Goal: Contribute content

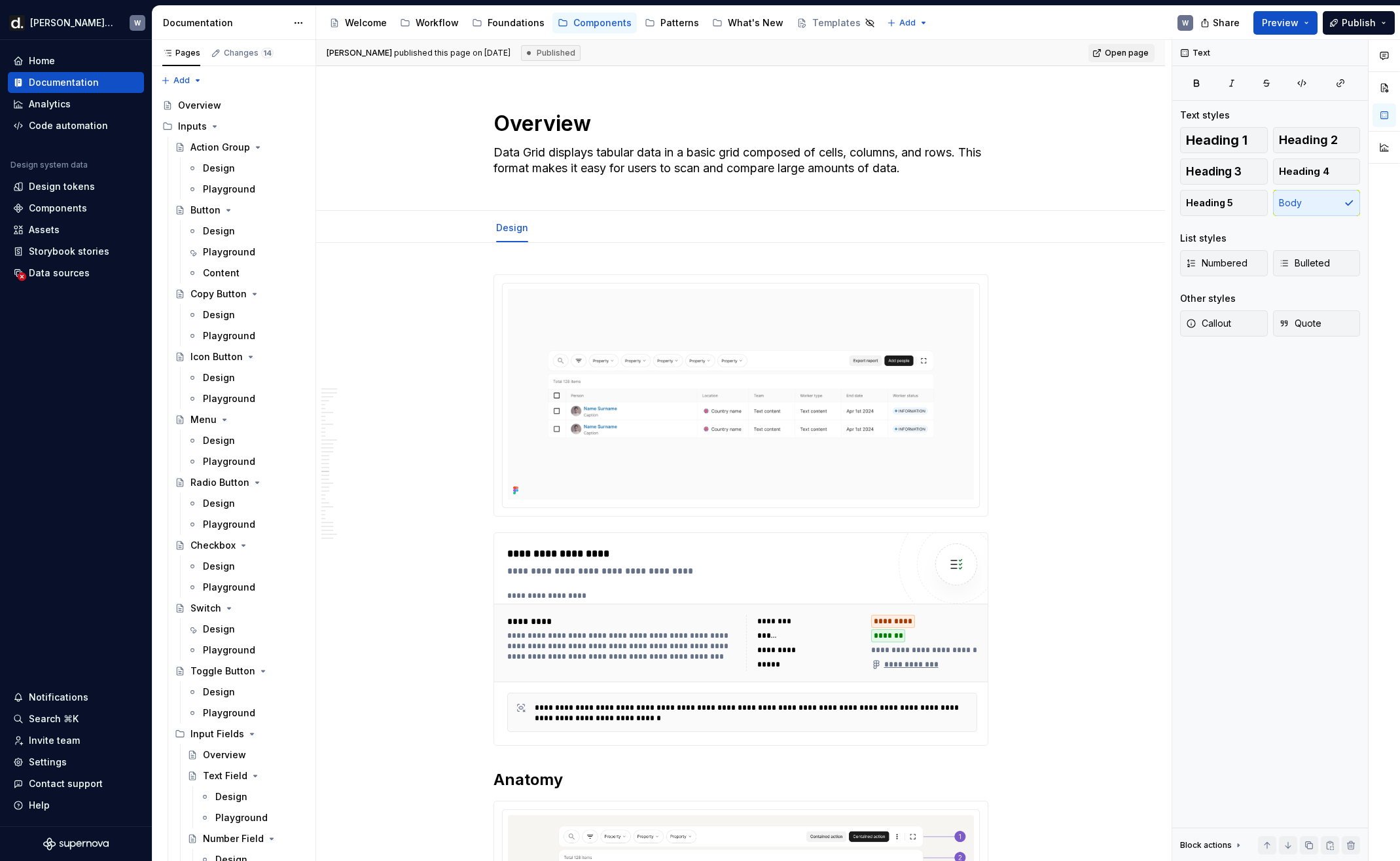
scroll to position [5776, 0]
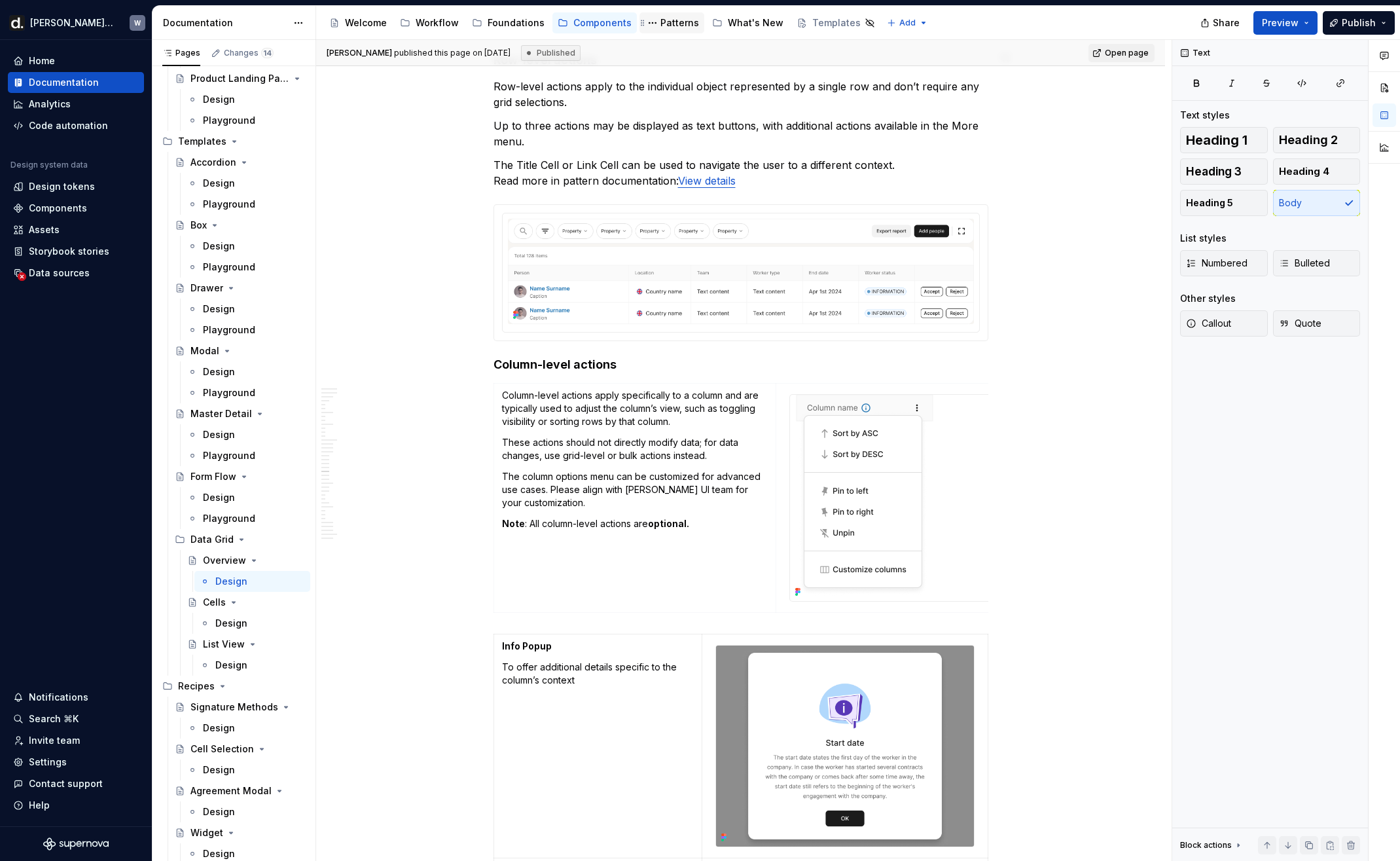
click at [655, 32] on div "Patterns" at bounding box center [672, 22] width 65 height 21
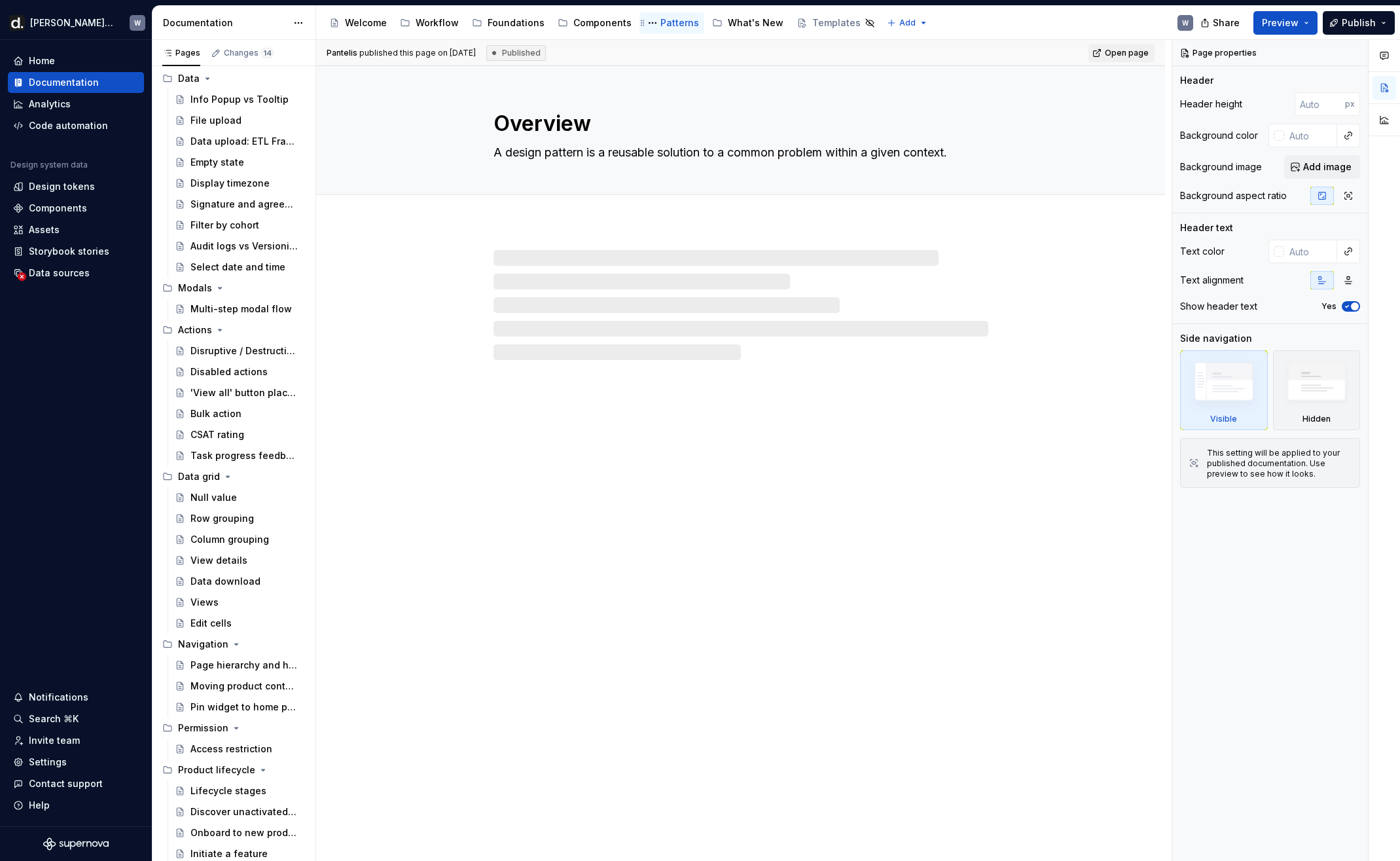
scroll to position [341, 0]
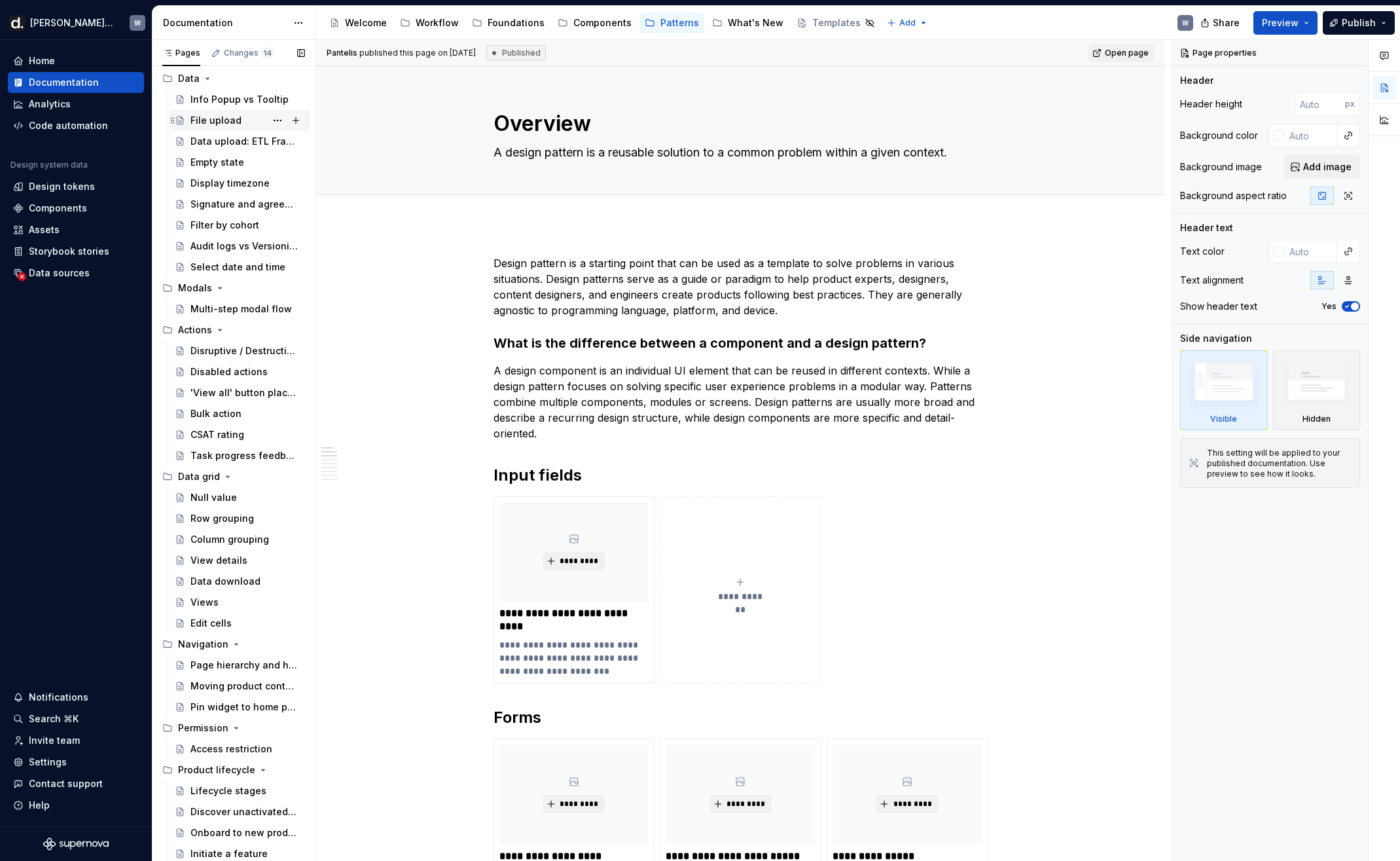
click at [240, 124] on div "File upload" at bounding box center [248, 120] width 115 height 18
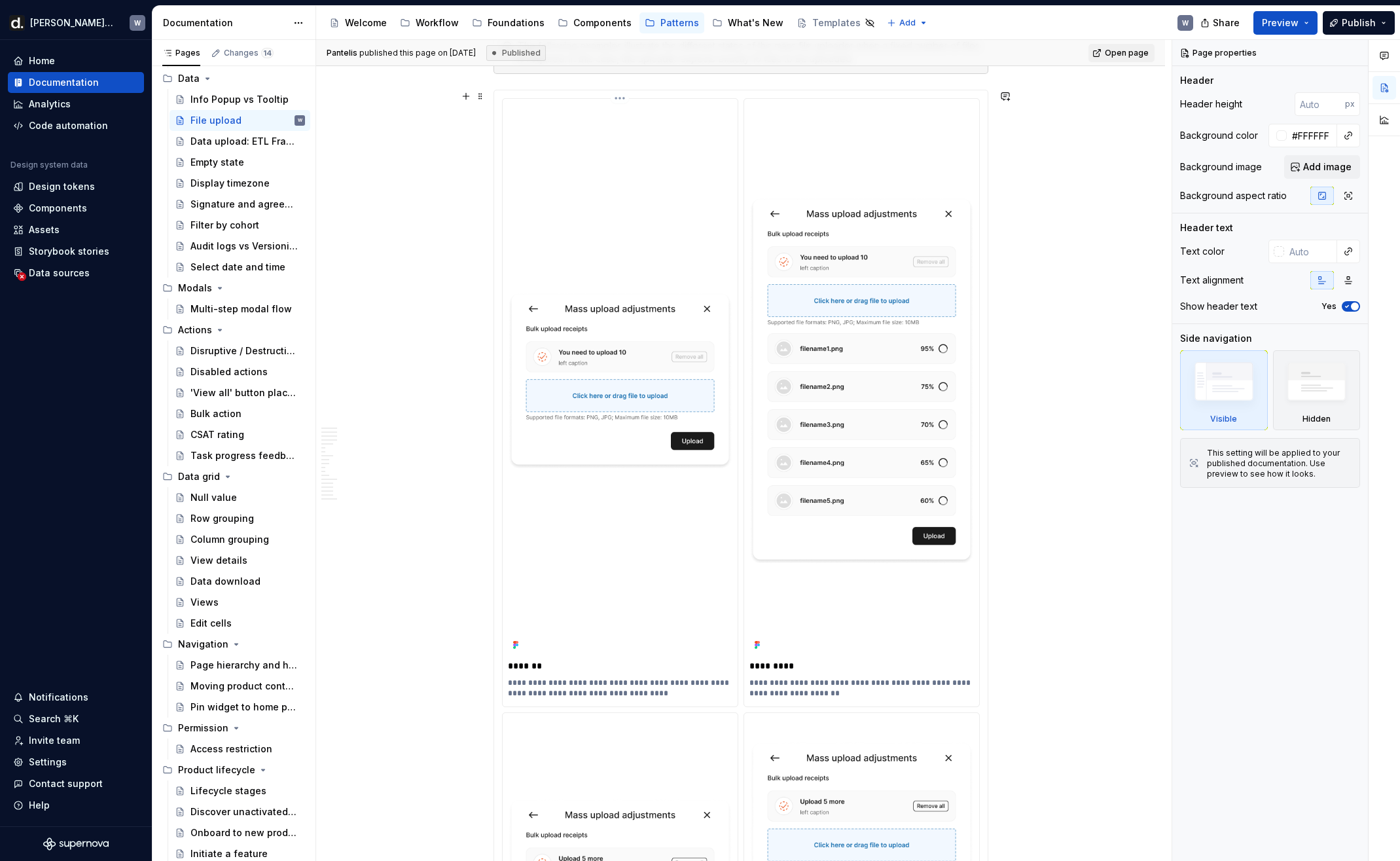
scroll to position [6646, 0]
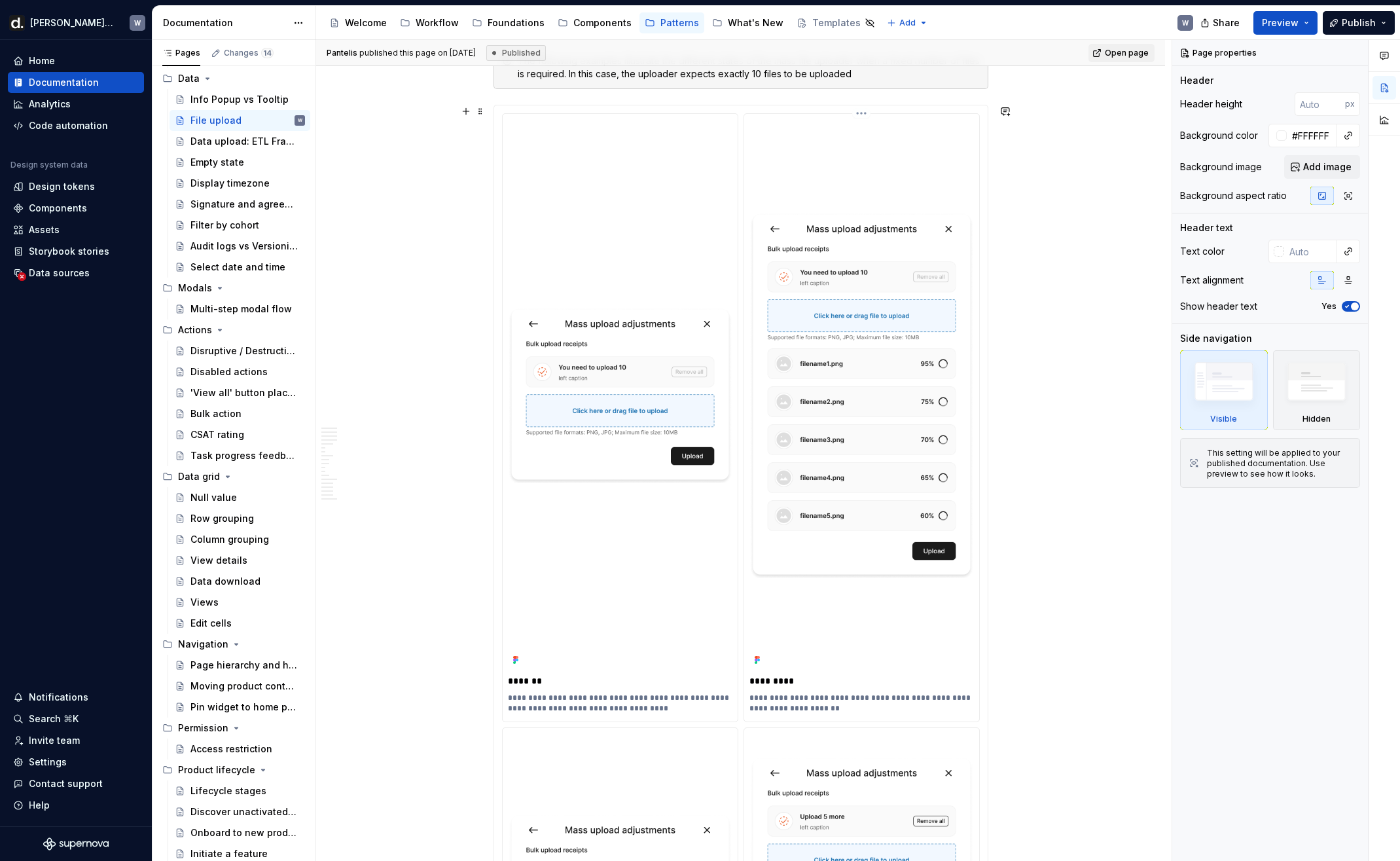
click at [800, 364] on img at bounding box center [862, 394] width 224 height 368
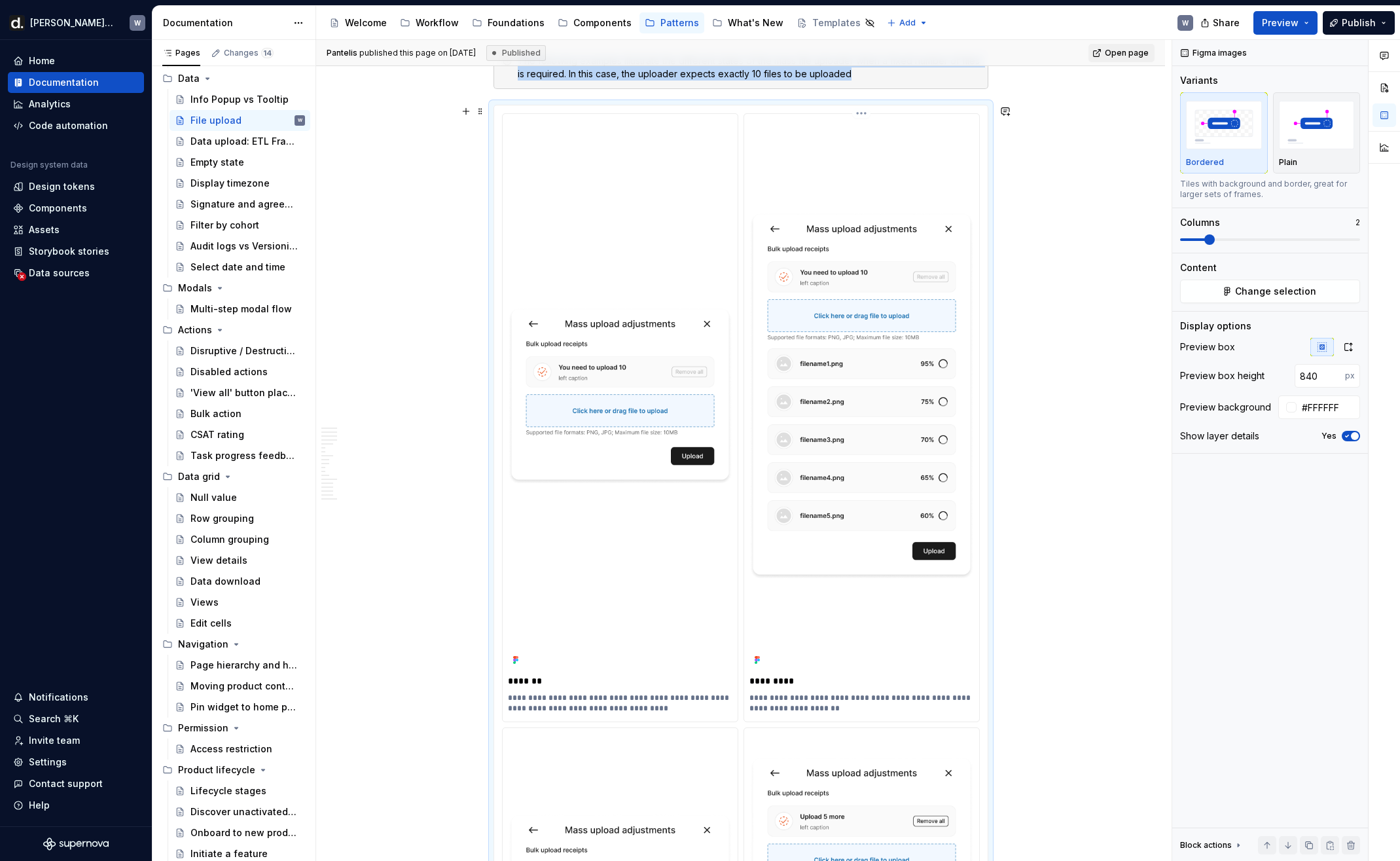
click at [866, 116] on html "[PERSON_NAME] UI W Home Documentation Analytics Code automation Design system d…" at bounding box center [700, 430] width 1400 height 861
click at [930, 207] on div "Open frame in Figma" at bounding box center [935, 204] width 109 height 13
click at [624, 115] on html "[PERSON_NAME] UI W Home Documentation Analytics Code automation Design system d…" at bounding box center [700, 430] width 1400 height 861
click at [670, 183] on div "Update Figma image" at bounding box center [693, 183] width 109 height 13
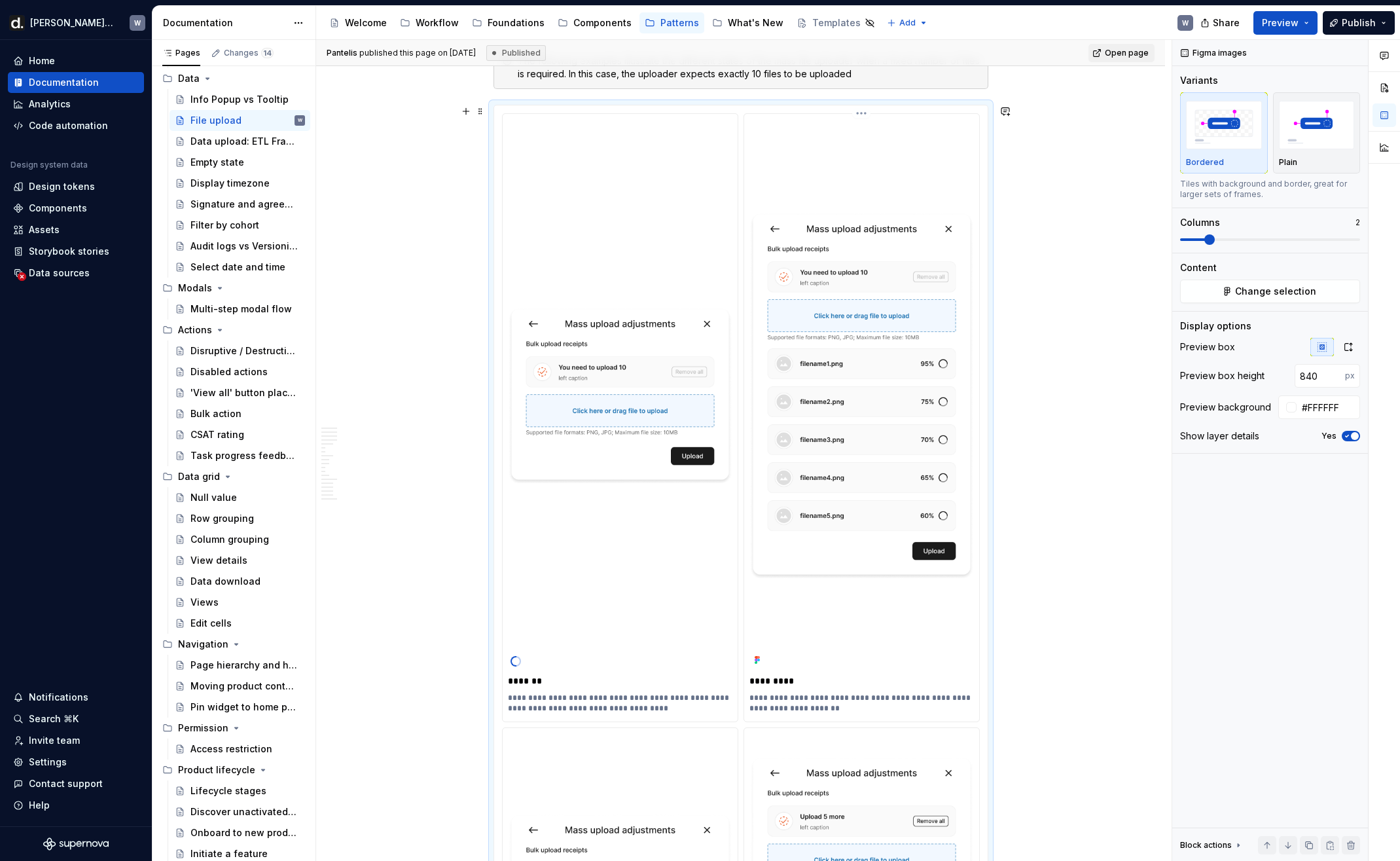
click at [863, 114] on html "[PERSON_NAME] UI W Home Documentation Analytics Code automation Design system d…" at bounding box center [700, 430] width 1400 height 861
click at [902, 181] on div "Update Figma image" at bounding box center [935, 183] width 109 height 13
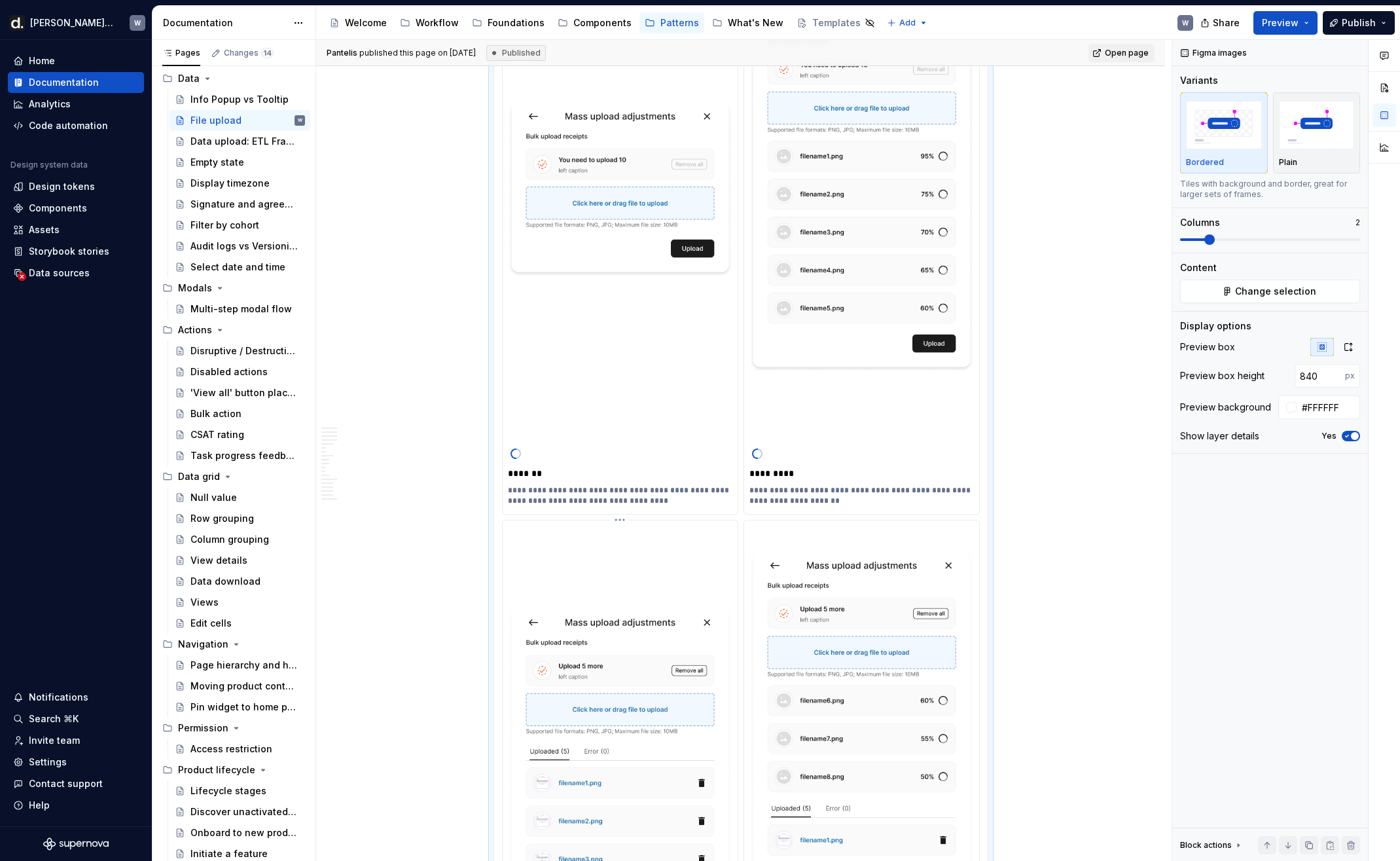
scroll to position [6910, 0]
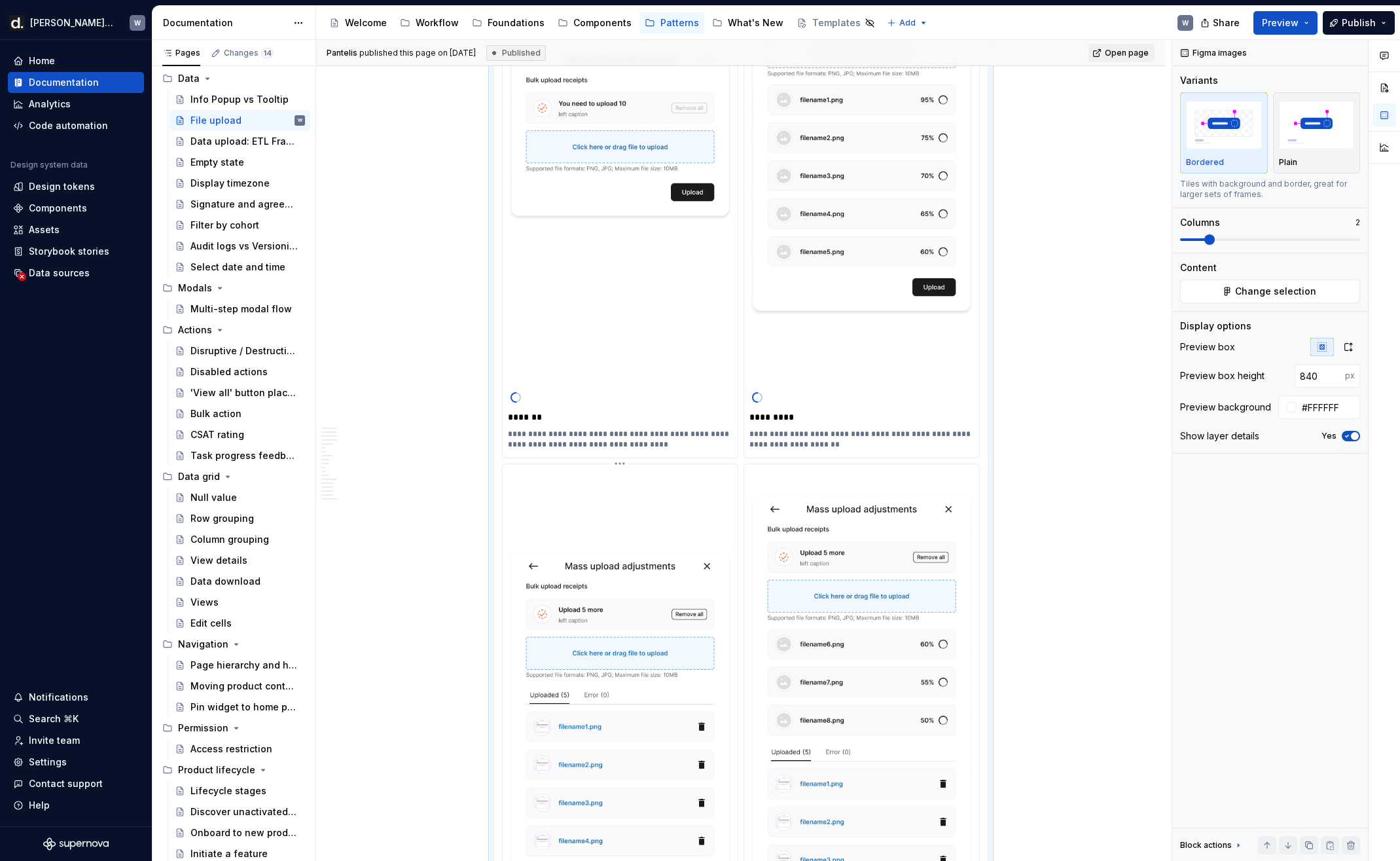
click at [627, 463] on html "[PERSON_NAME] UI W Home Documentation Analytics Code automation Design system d…" at bounding box center [700, 430] width 1400 height 861
click at [682, 531] on div "Update Figma image" at bounding box center [693, 532] width 109 height 13
click at [864, 463] on html "[PERSON_NAME] UI W Home Documentation Analytics Code automation Design system d…" at bounding box center [700, 430] width 1400 height 861
click at [896, 531] on div "Update Figma image" at bounding box center [935, 532] width 109 height 13
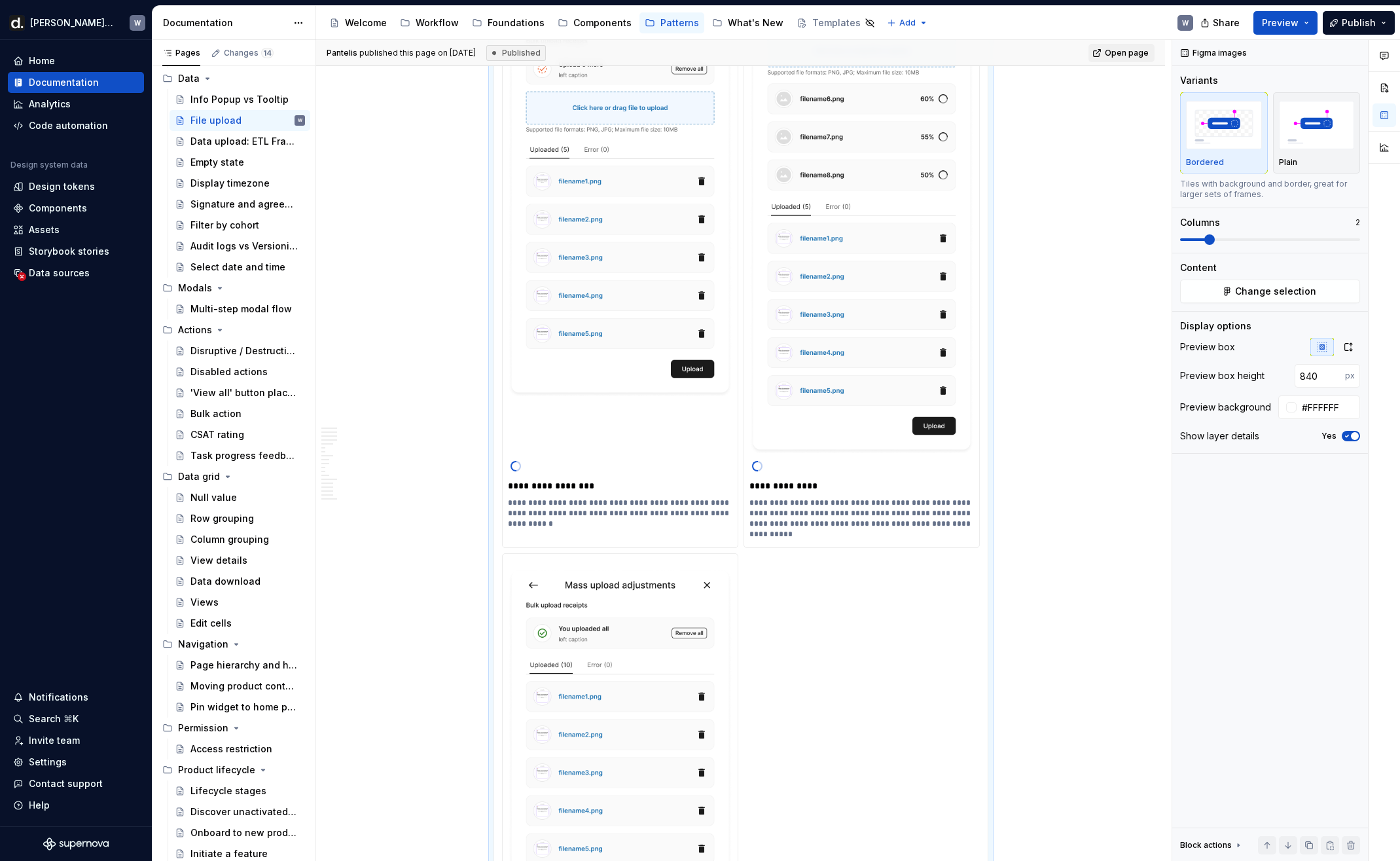
scroll to position [7618, 0]
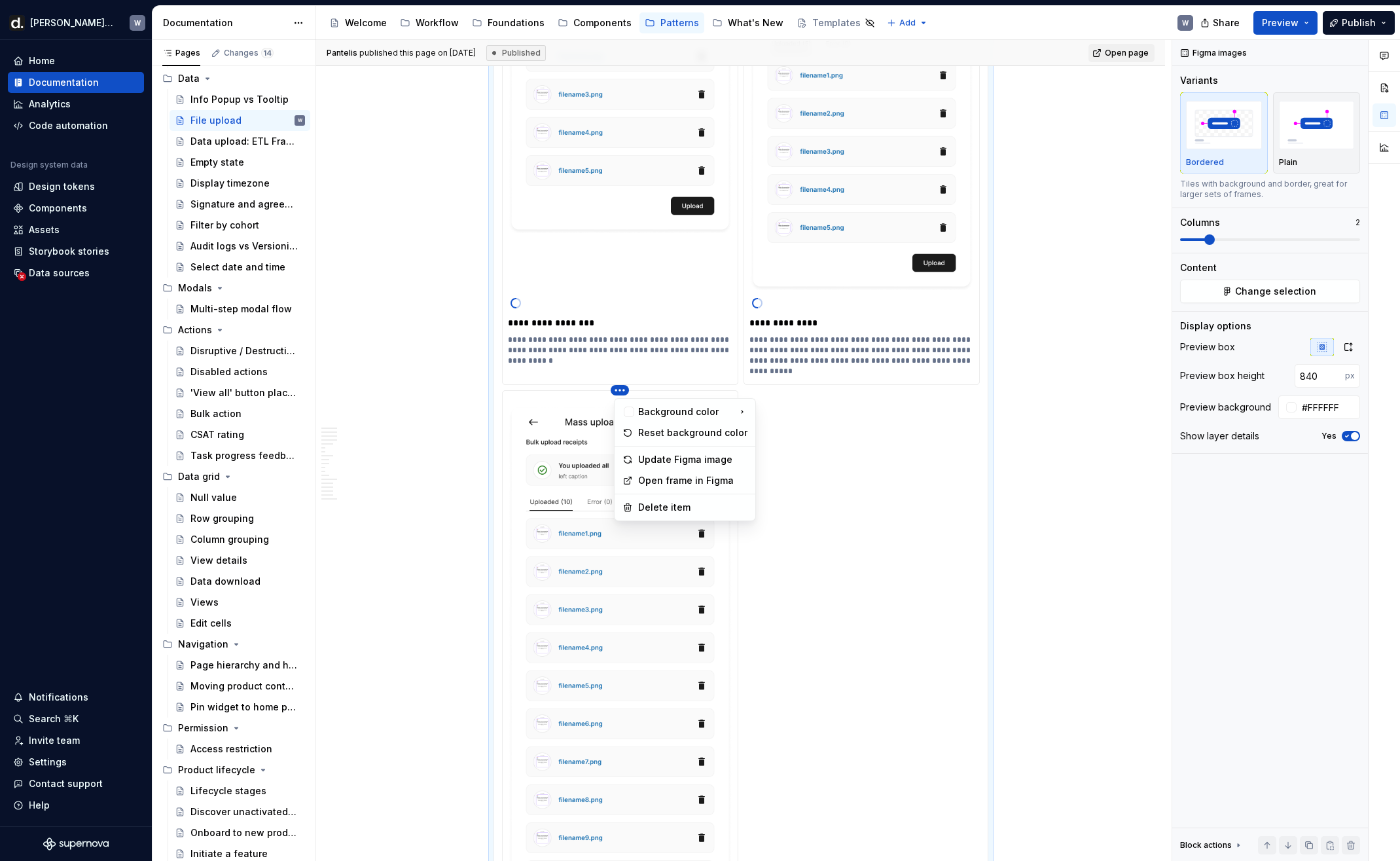
click at [624, 394] on html "[PERSON_NAME] UI W Home Documentation Analytics Code automation Design system d…" at bounding box center [700, 430] width 1400 height 861
click at [669, 454] on div "Update Figma image" at bounding box center [693, 459] width 109 height 13
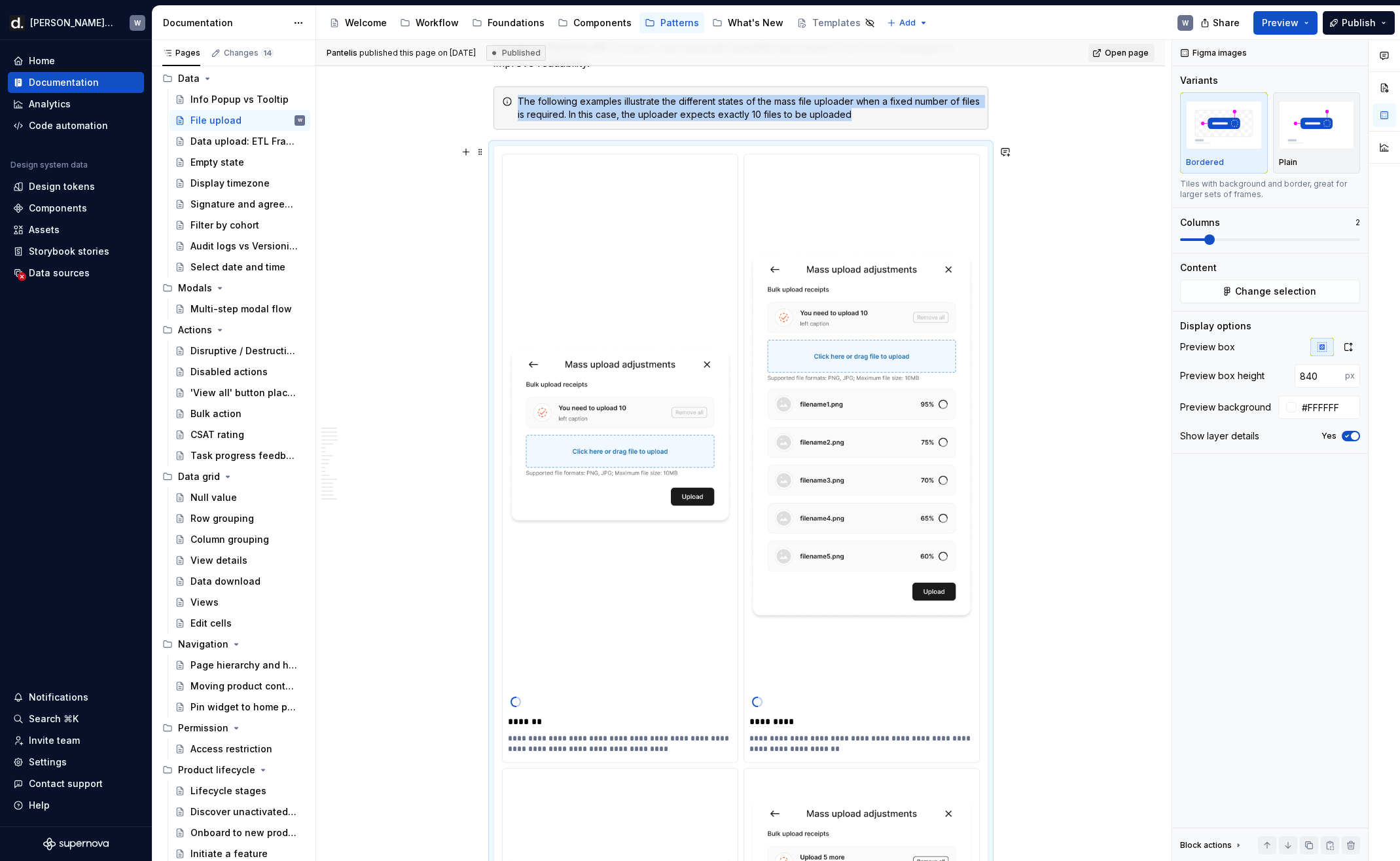
scroll to position [6571, 0]
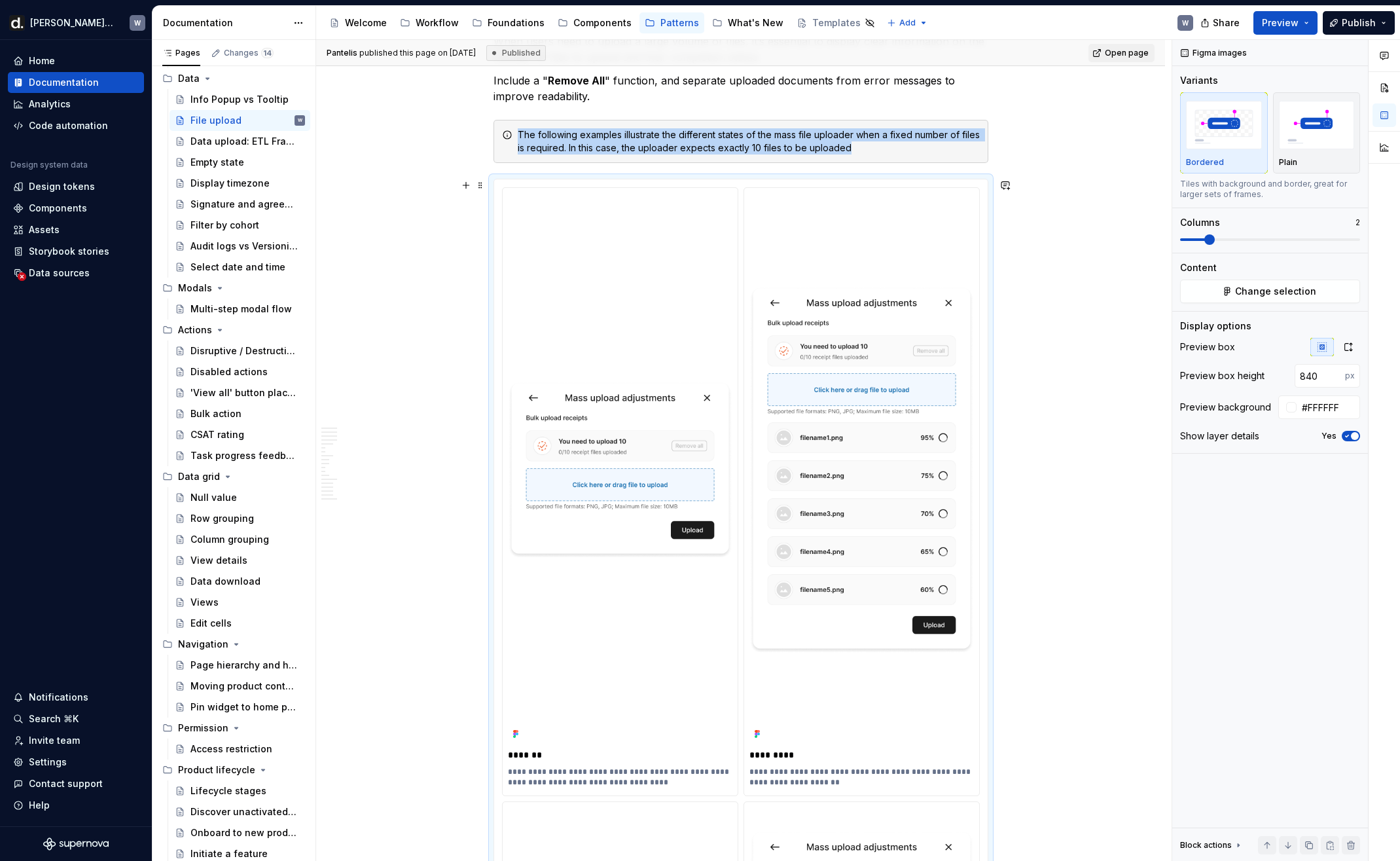
type textarea "*"
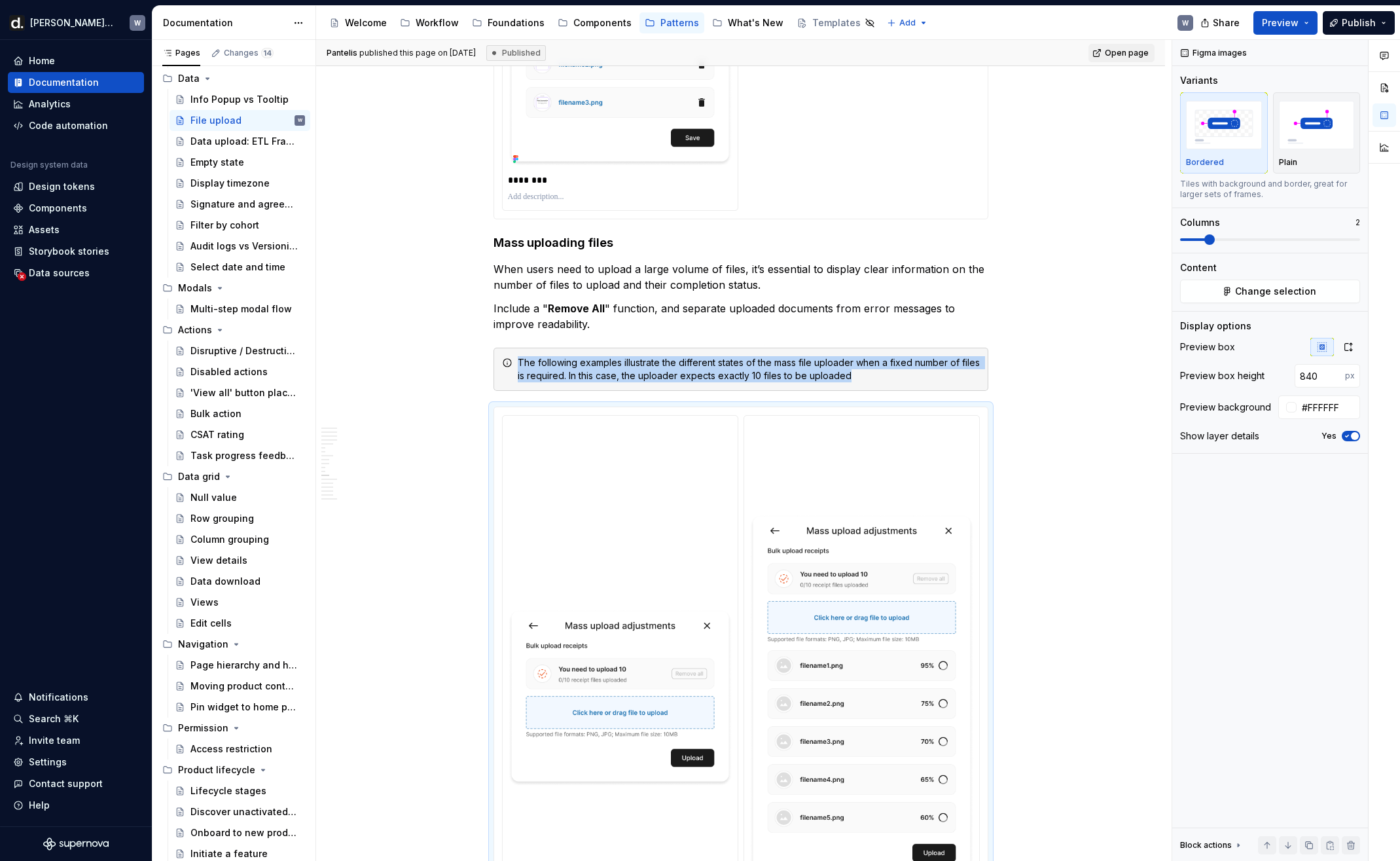
scroll to position [6236, 0]
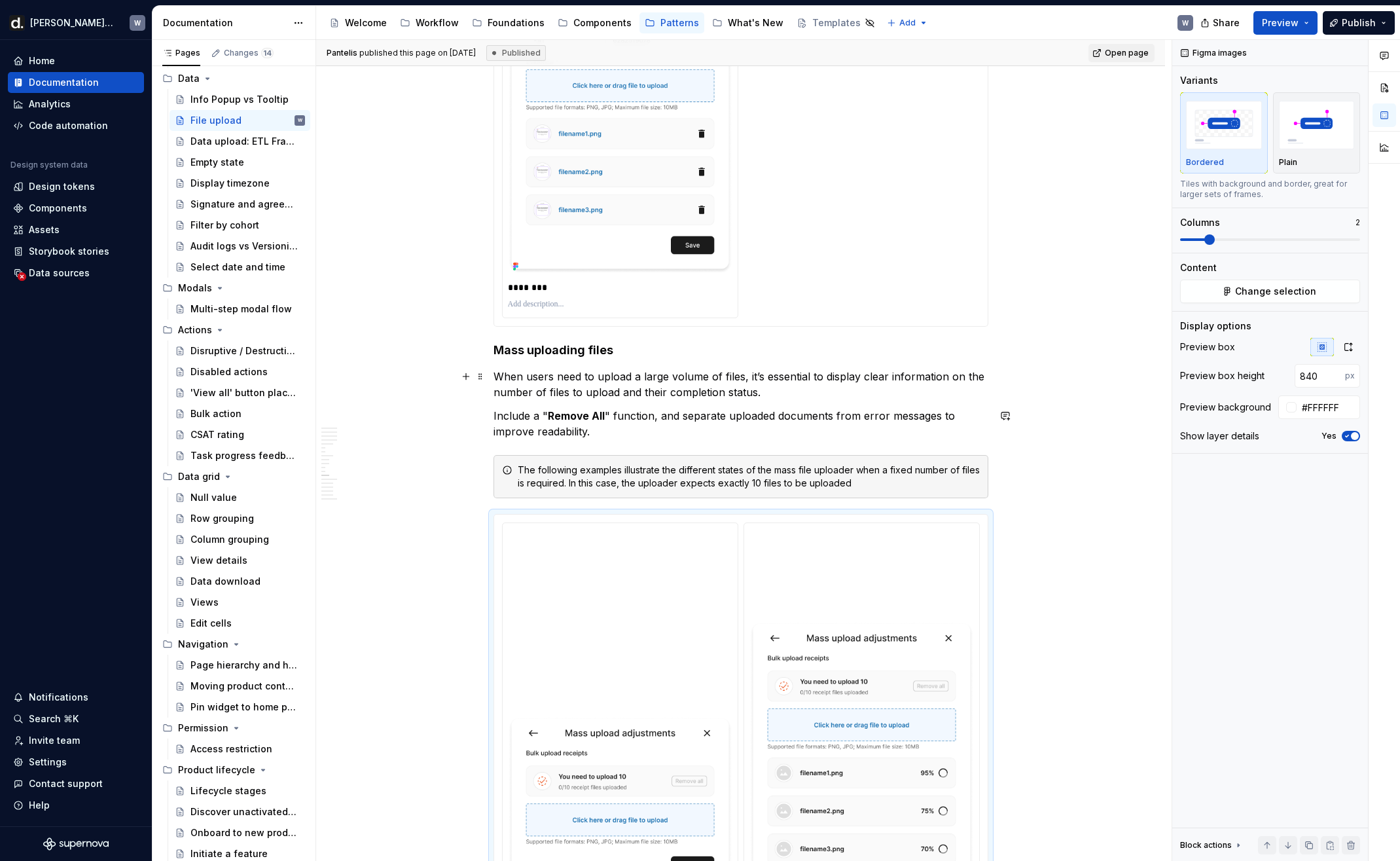
click at [782, 394] on p "When users need to upload a large volume of files, it’s essential to display cl…" at bounding box center [741, 384] width 495 height 32
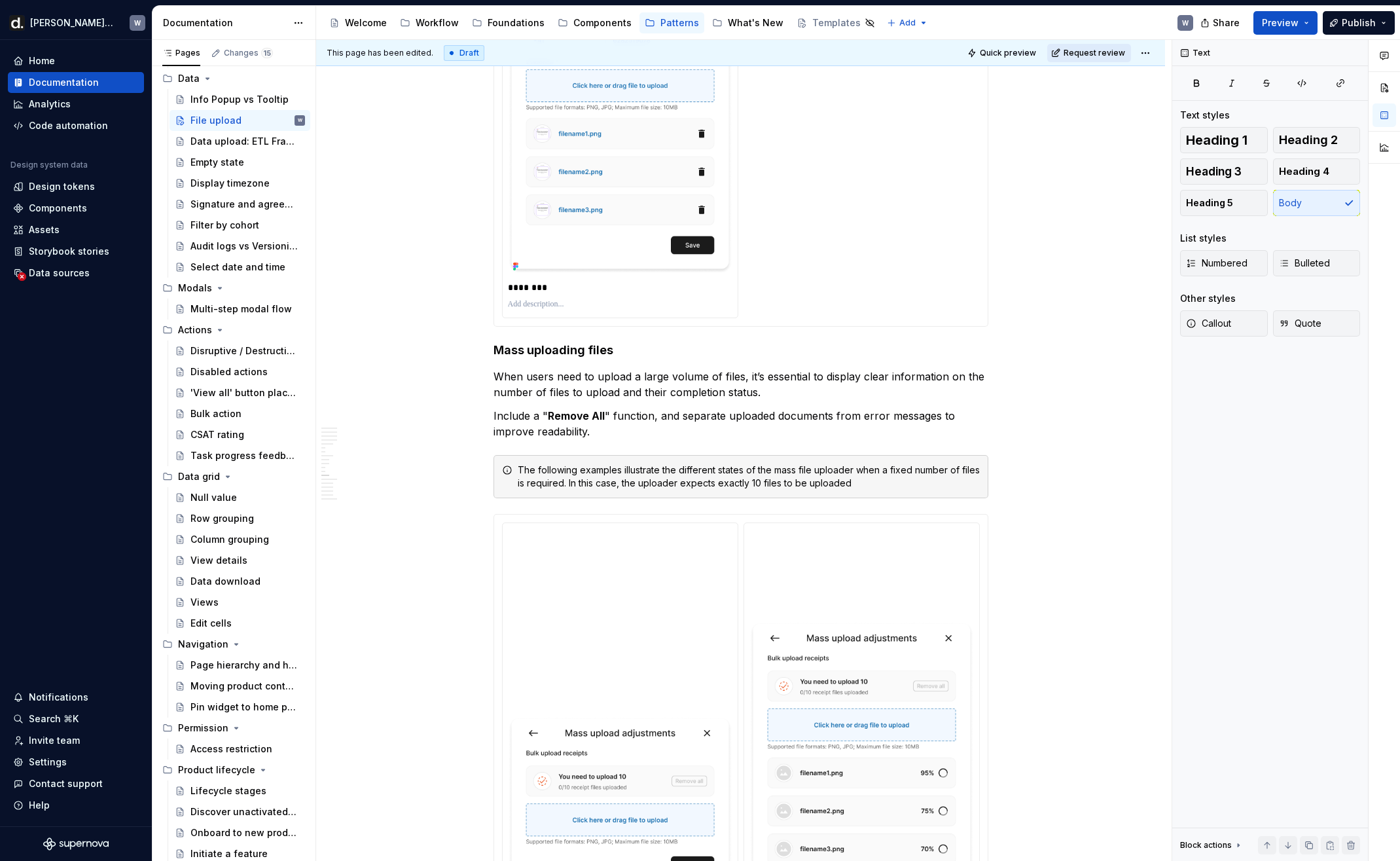
click at [1108, 45] on button "Request review" at bounding box center [1089, 53] width 84 height 18
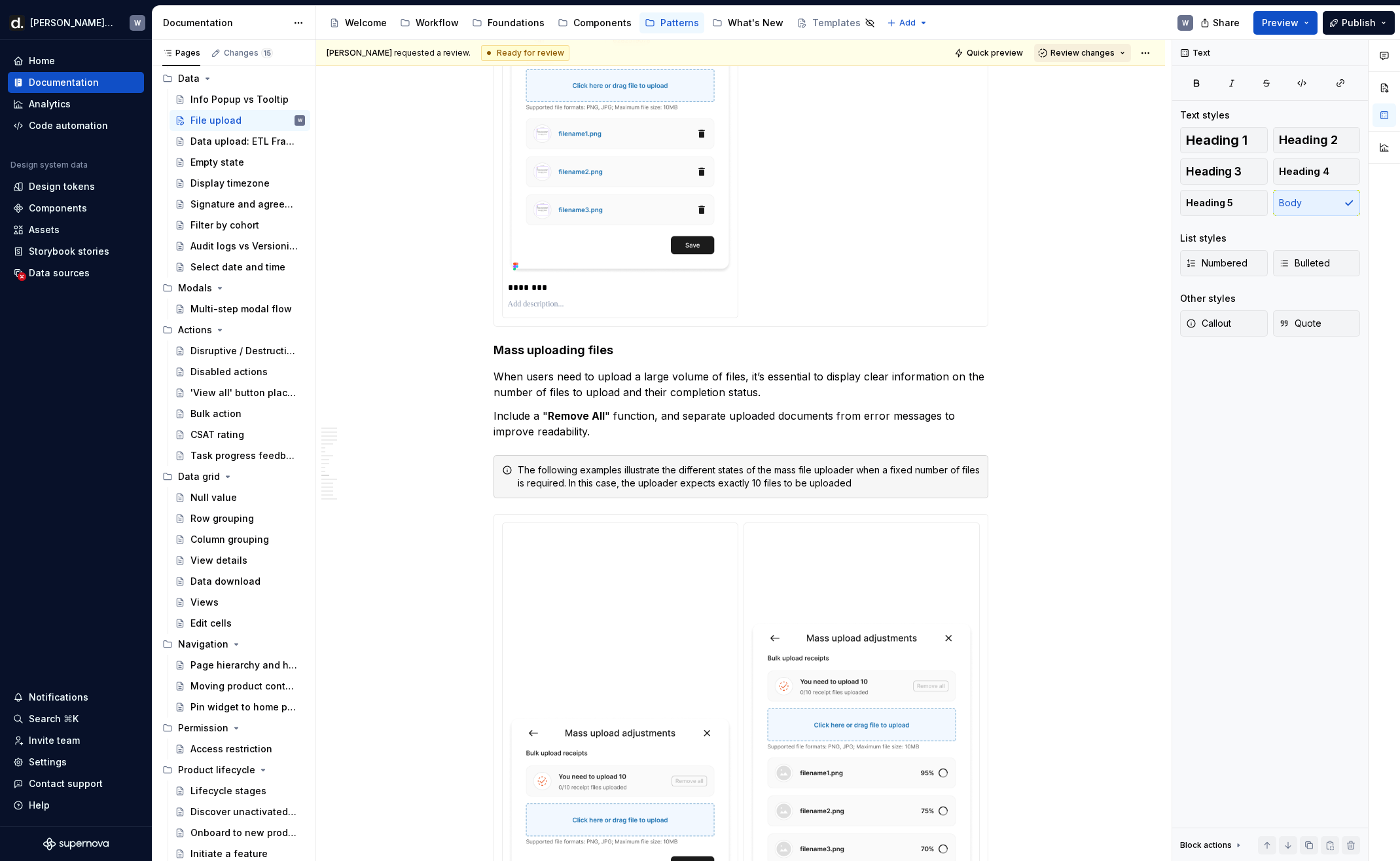
click at [1105, 52] on span "Review changes" at bounding box center [1083, 53] width 64 height 11
click at [1101, 90] on div "This page is ready to publish." at bounding box center [1126, 92] width 115 height 11
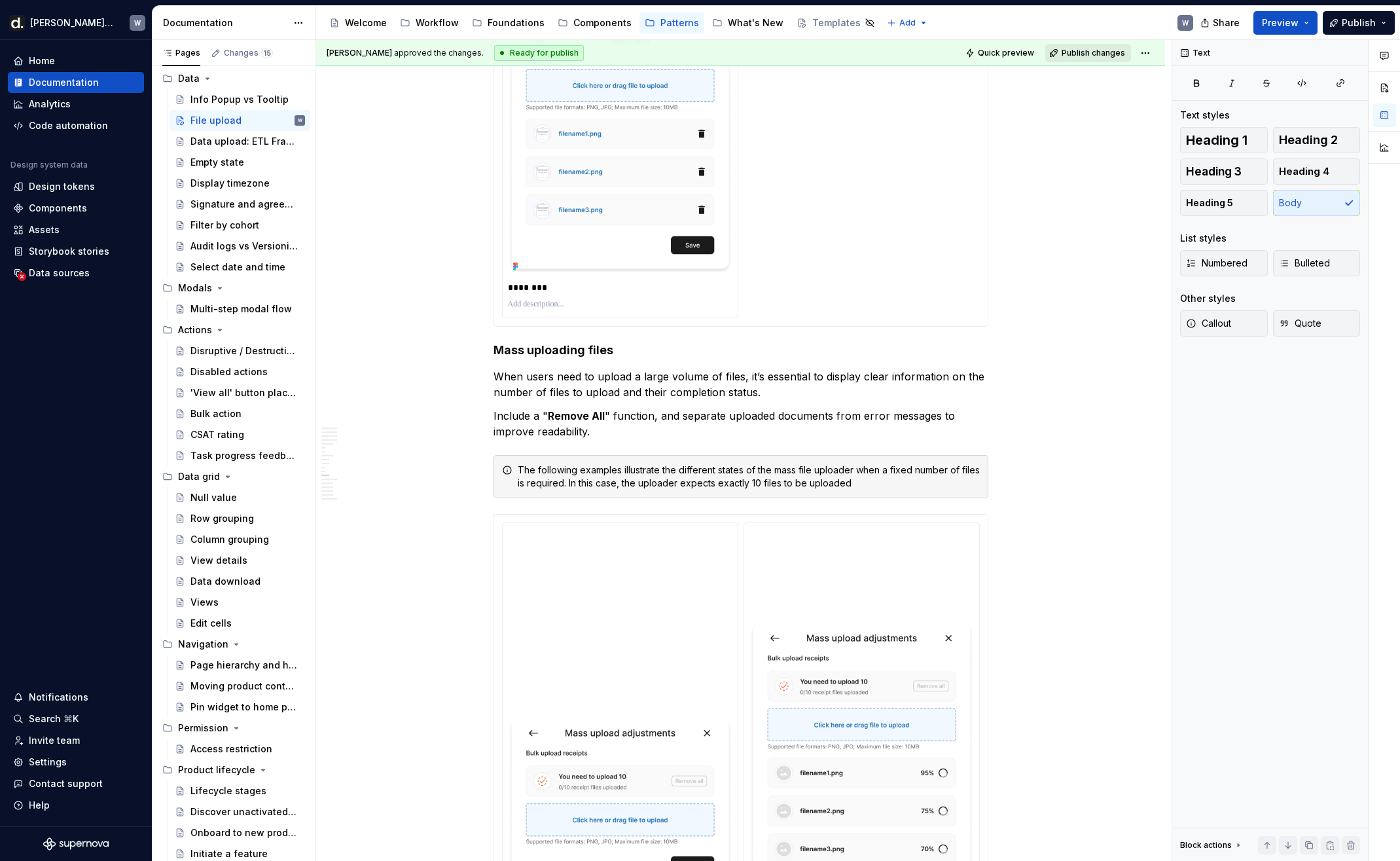
click at [1094, 53] on span "Publish changes" at bounding box center [1093, 53] width 63 height 11
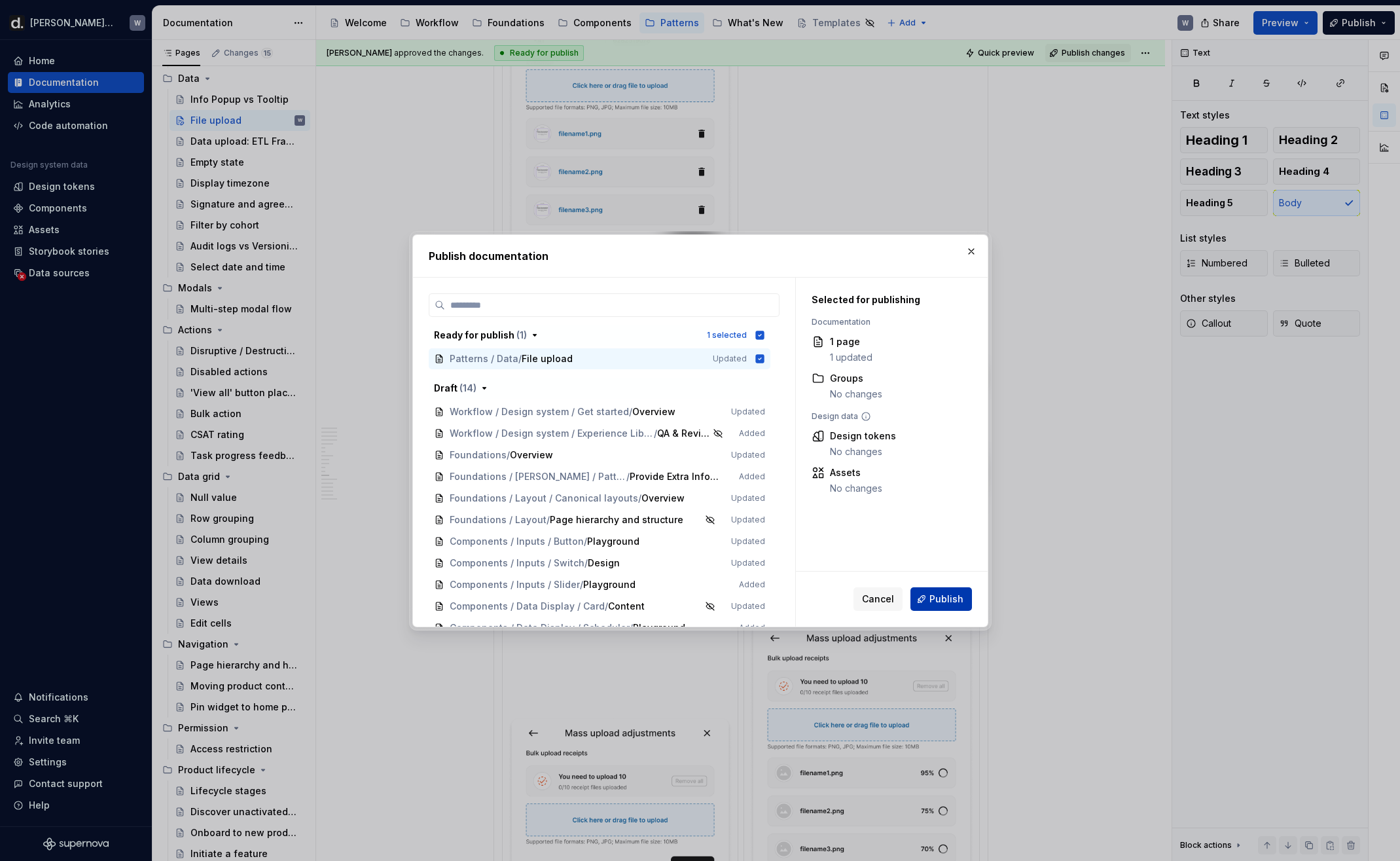
click at [939, 597] on span "Publish" at bounding box center [947, 598] width 34 height 13
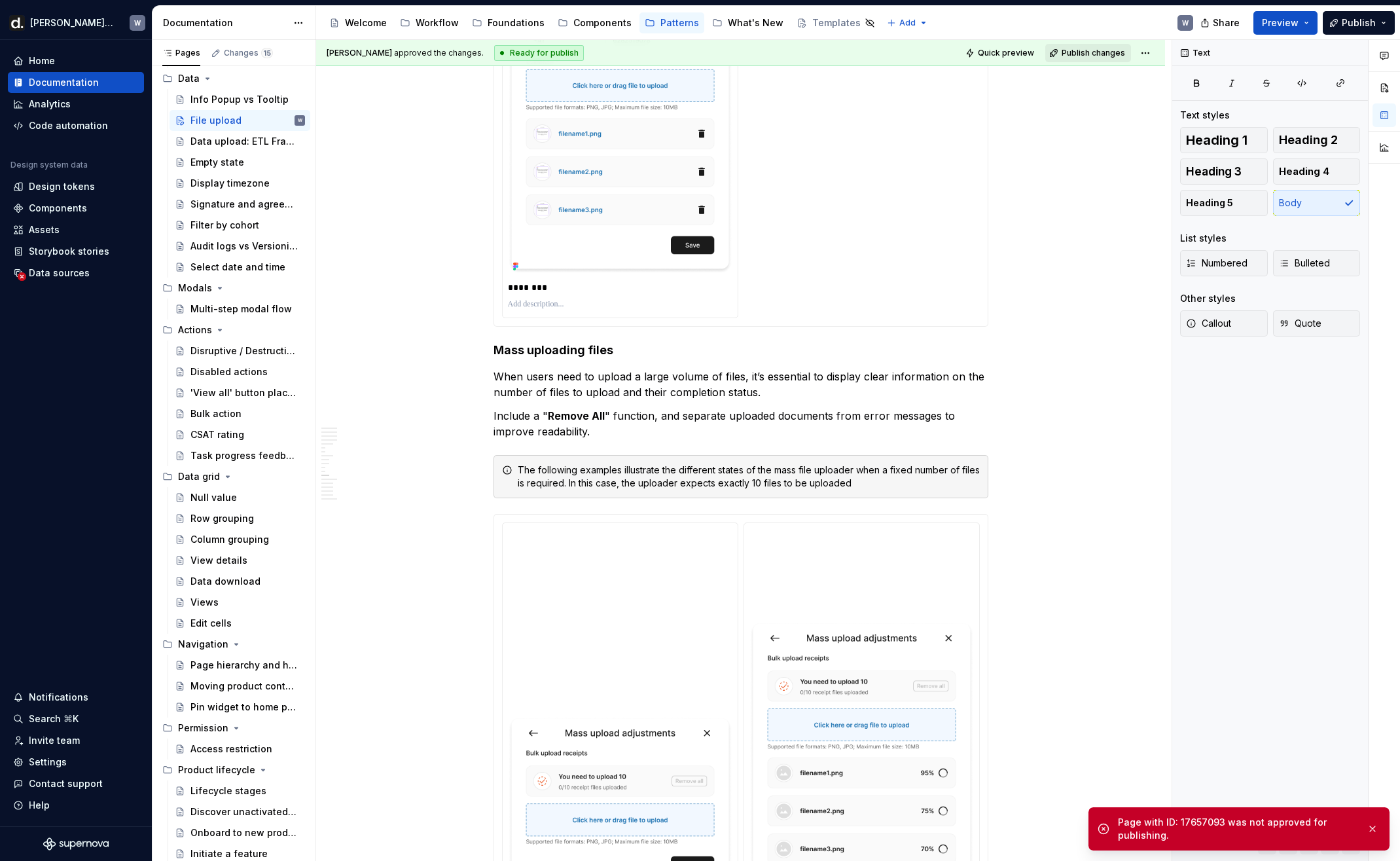
click at [1082, 58] on button "Publish changes" at bounding box center [1088, 53] width 86 height 18
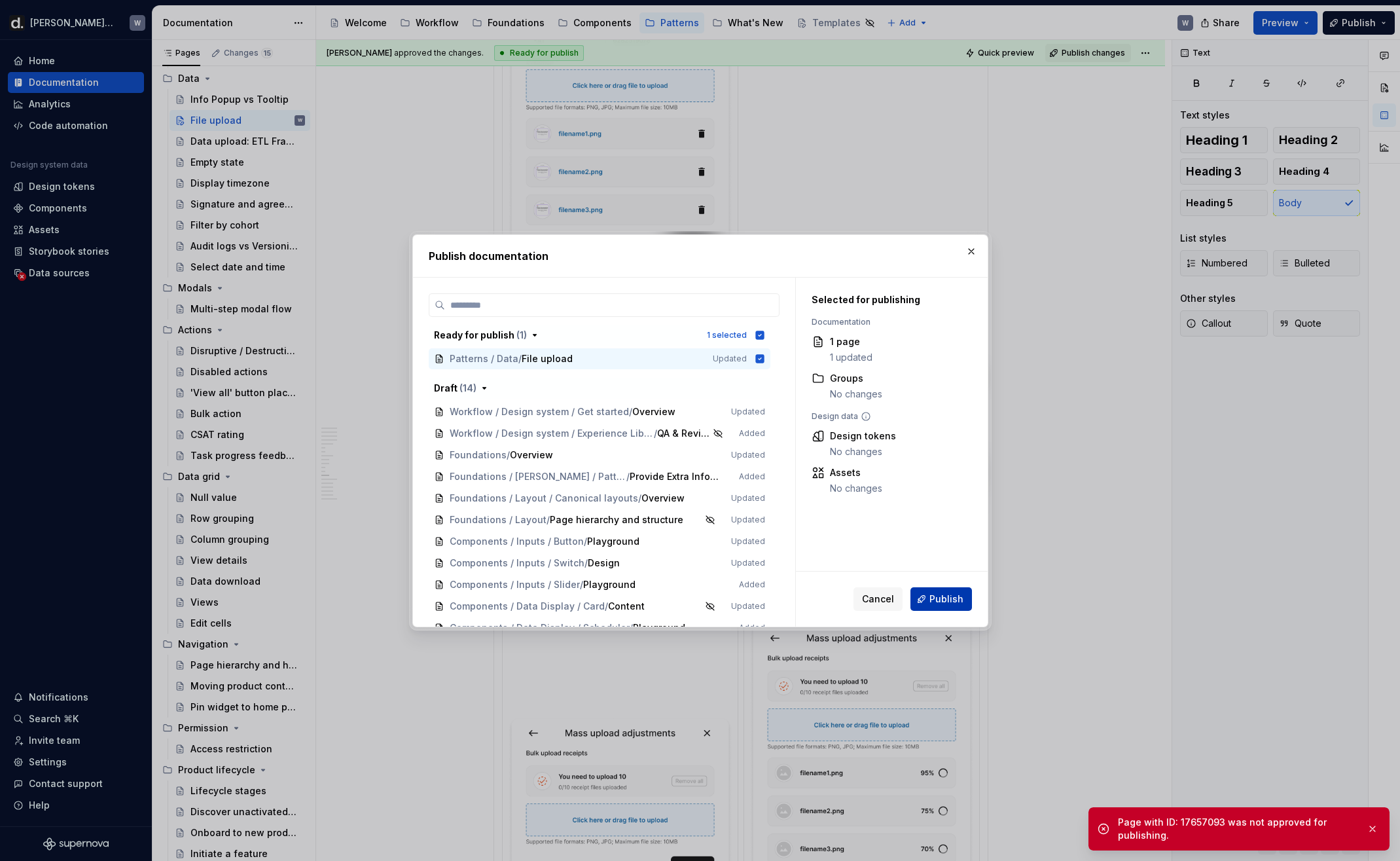
click at [943, 596] on span "Publish" at bounding box center [947, 598] width 34 height 13
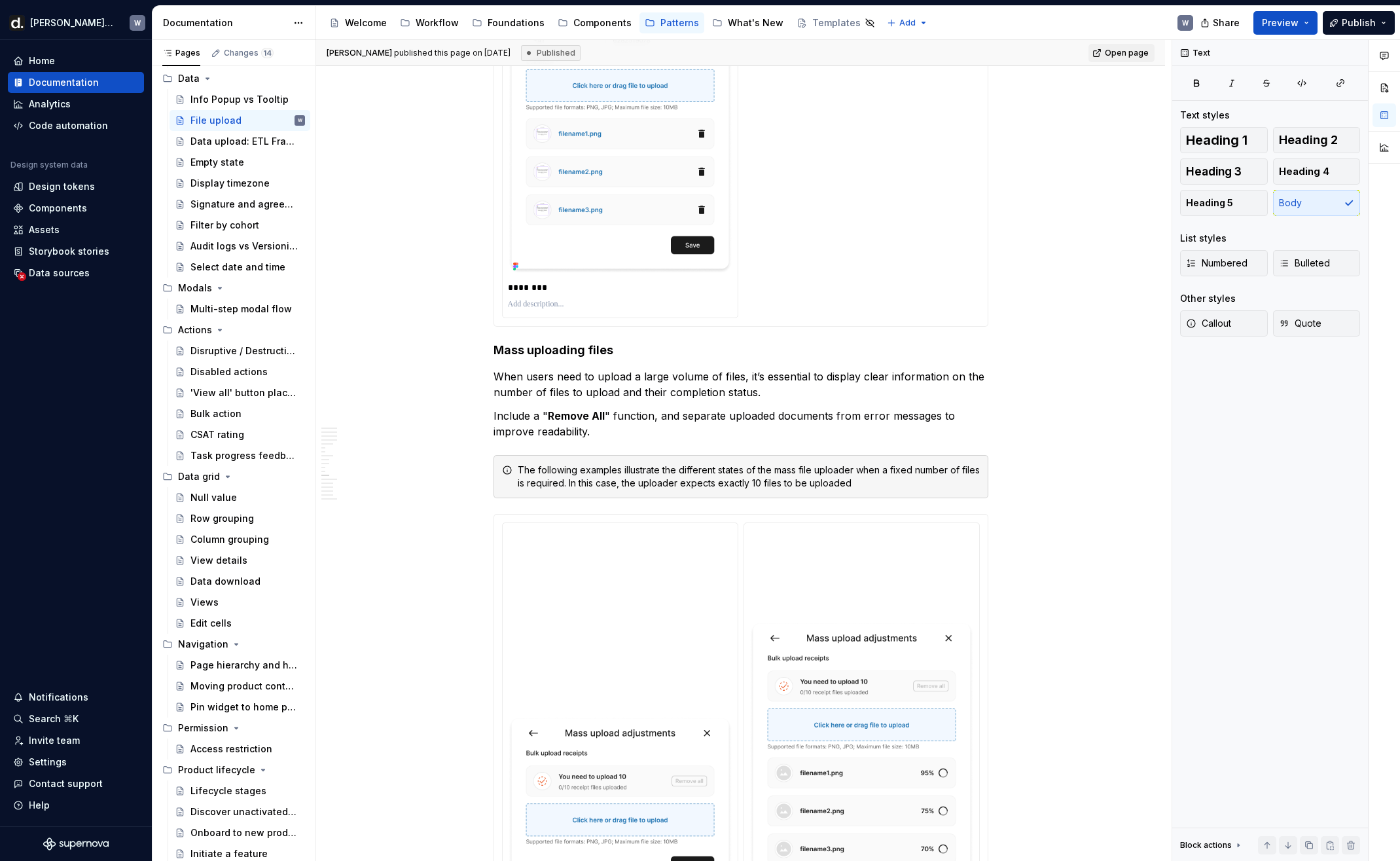
type textarea "*"
